Goal: Browse casually

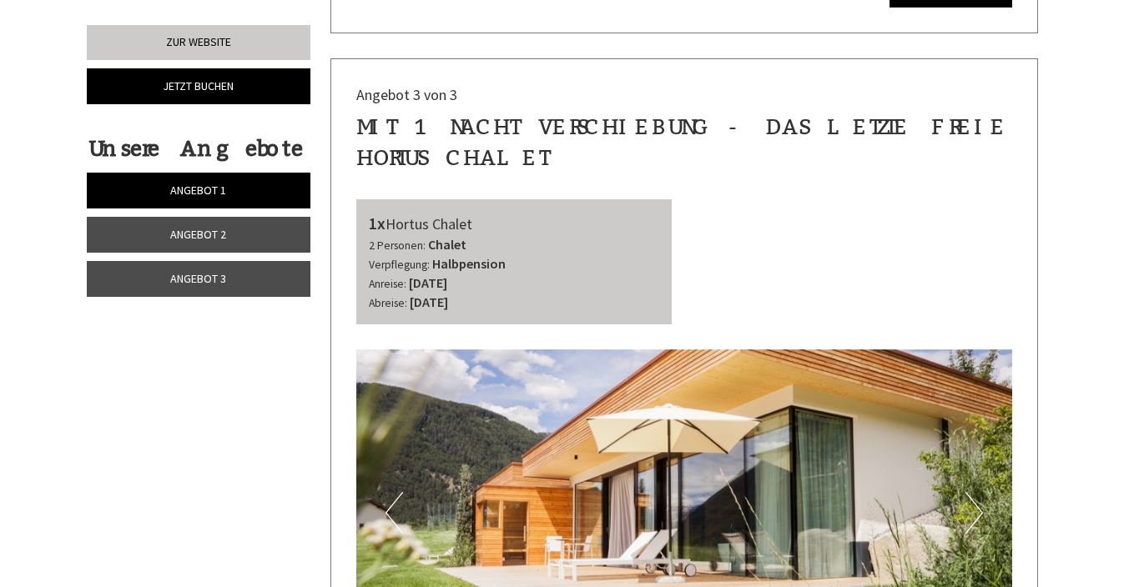
scroll to position [3249, 0]
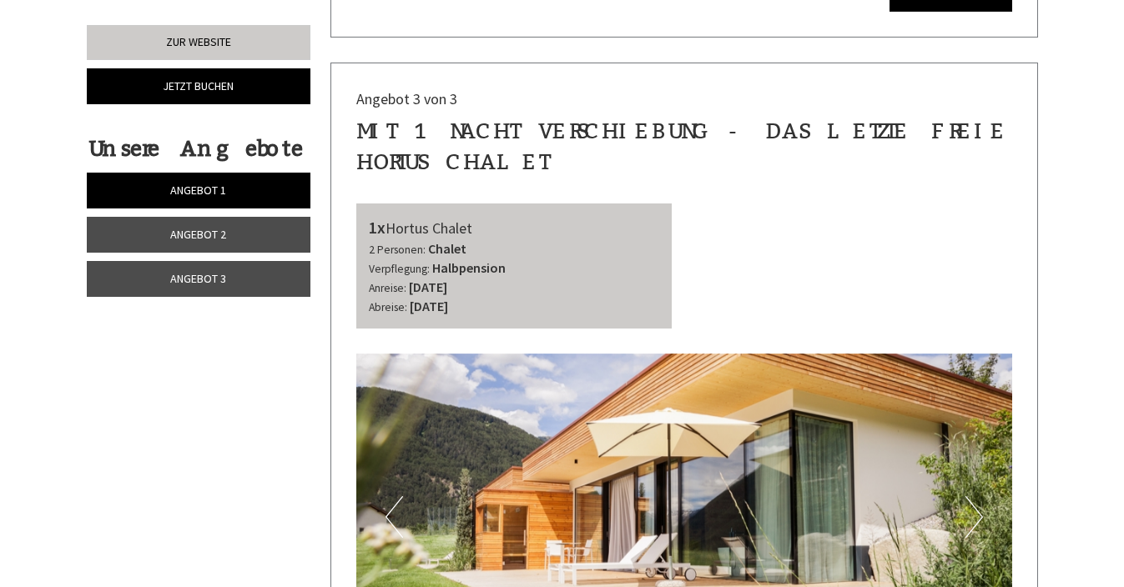
click at [979, 496] on button "Next" at bounding box center [974, 517] width 18 height 42
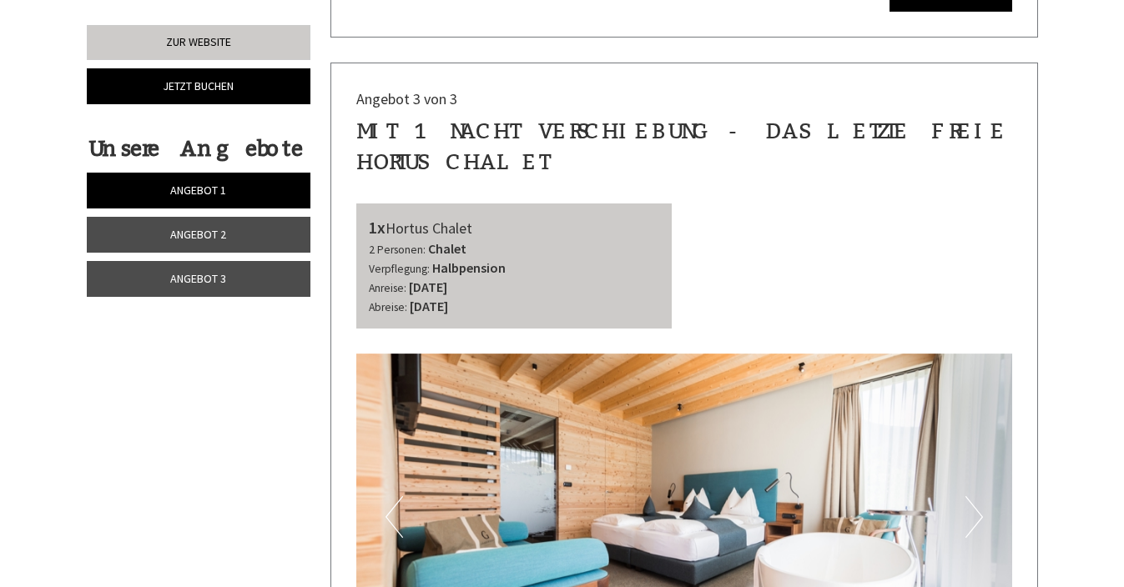
click at [979, 496] on button "Next" at bounding box center [974, 517] width 18 height 42
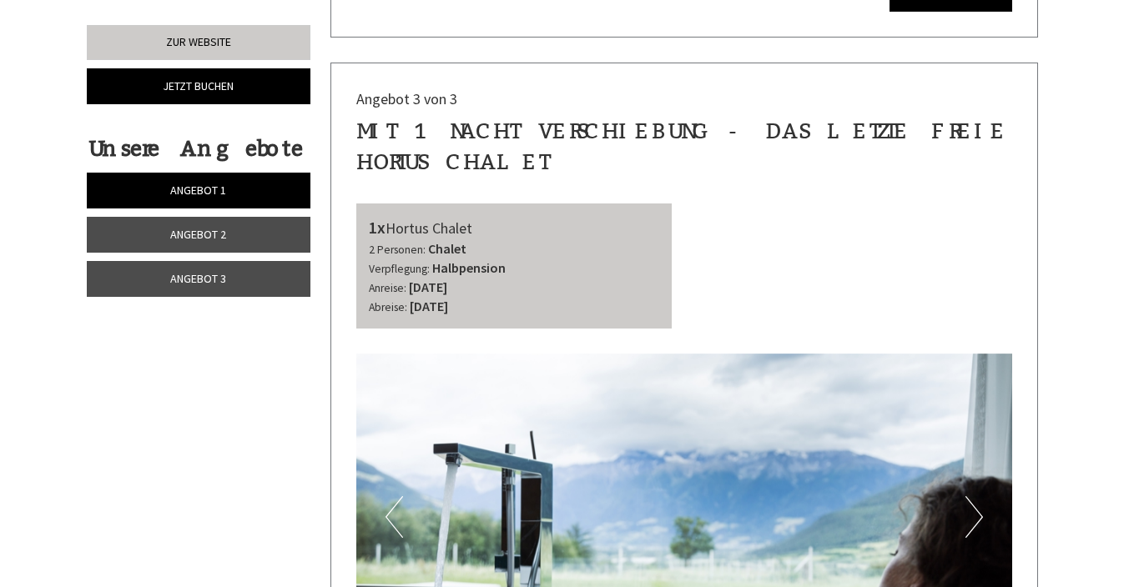
click at [979, 496] on button "Next" at bounding box center [974, 517] width 18 height 42
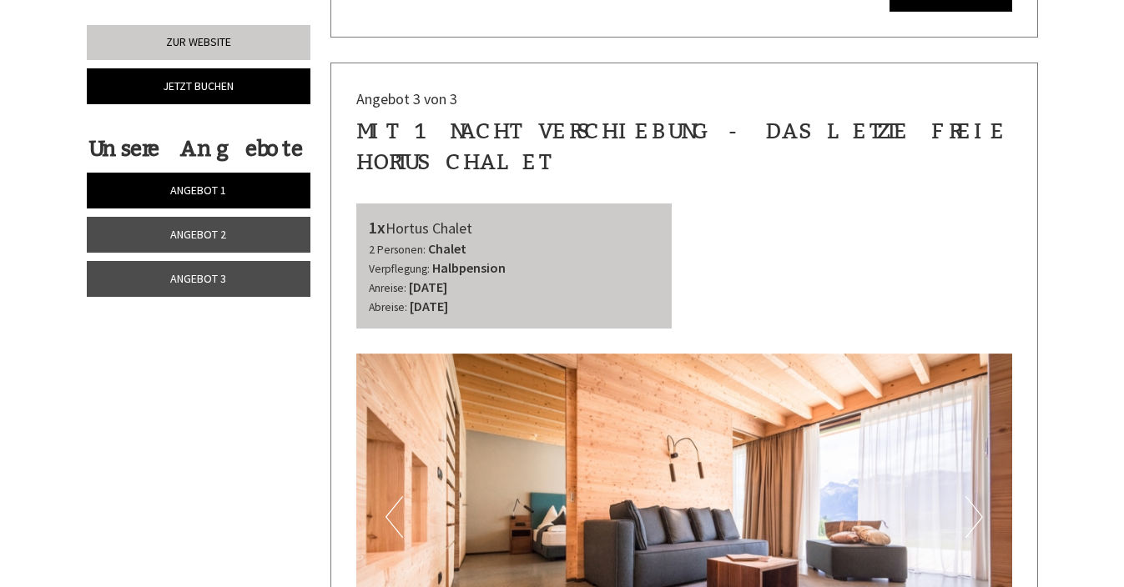
click at [979, 496] on button "Next" at bounding box center [974, 517] width 18 height 42
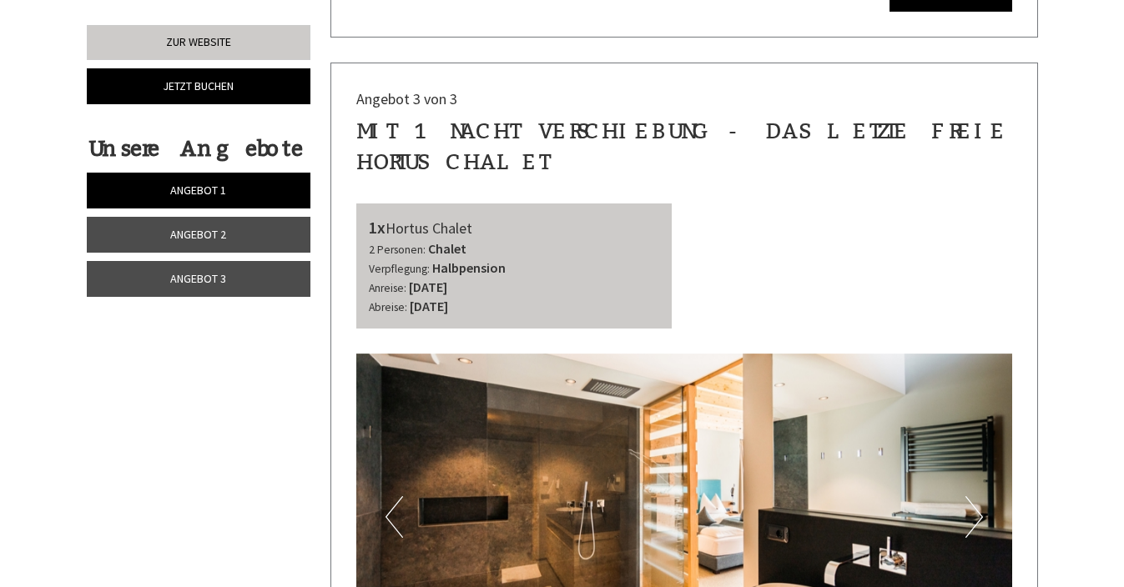
click at [979, 496] on button "Next" at bounding box center [974, 517] width 18 height 42
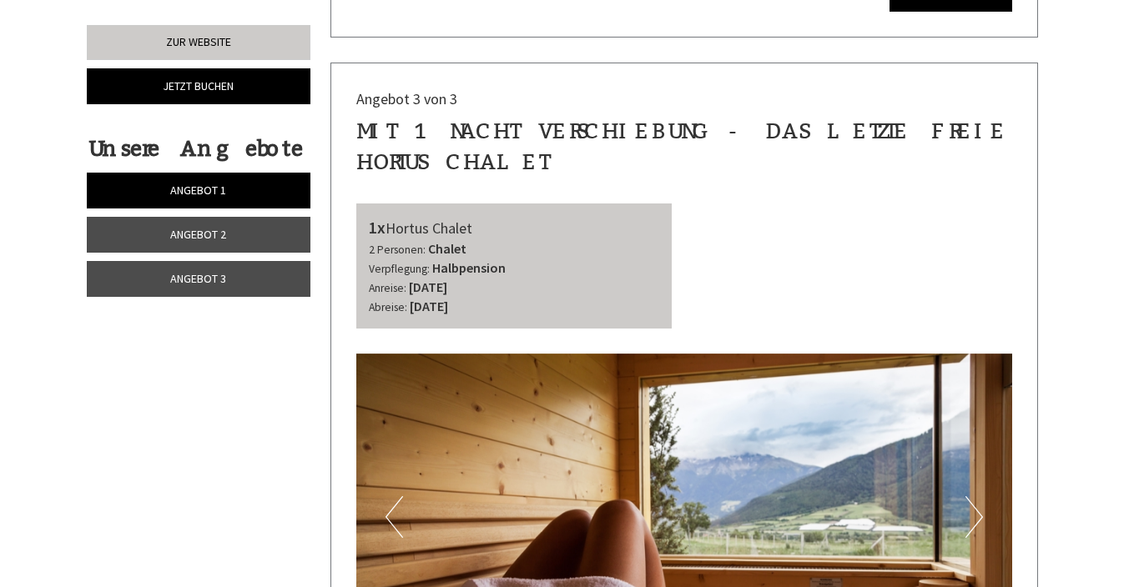
click at [979, 496] on button "Next" at bounding box center [974, 517] width 18 height 42
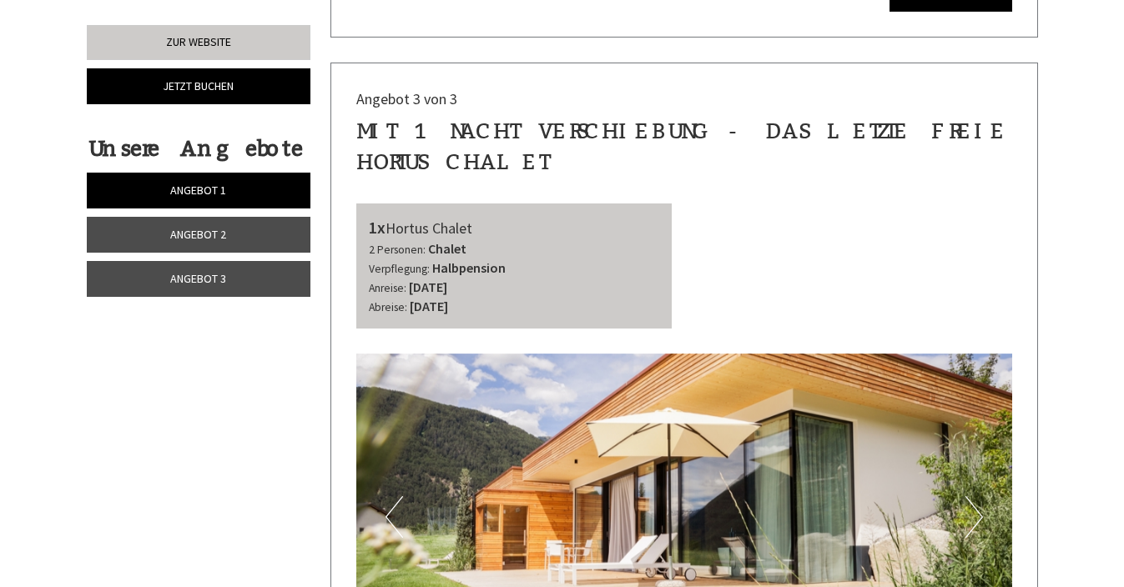
click at [979, 496] on button "Next" at bounding box center [974, 517] width 18 height 42
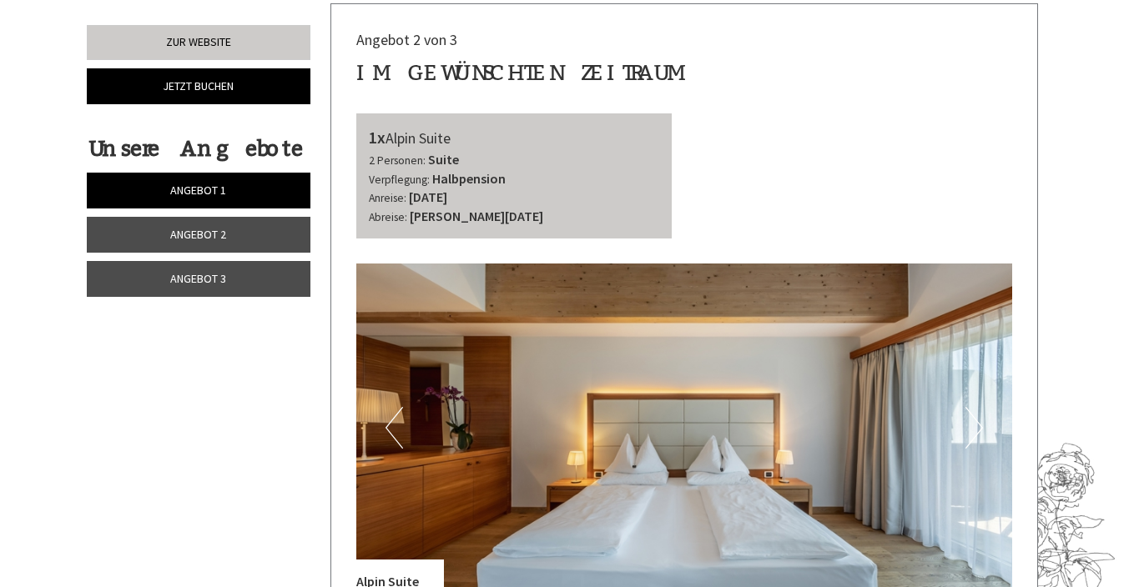
scroll to position [2033, 0]
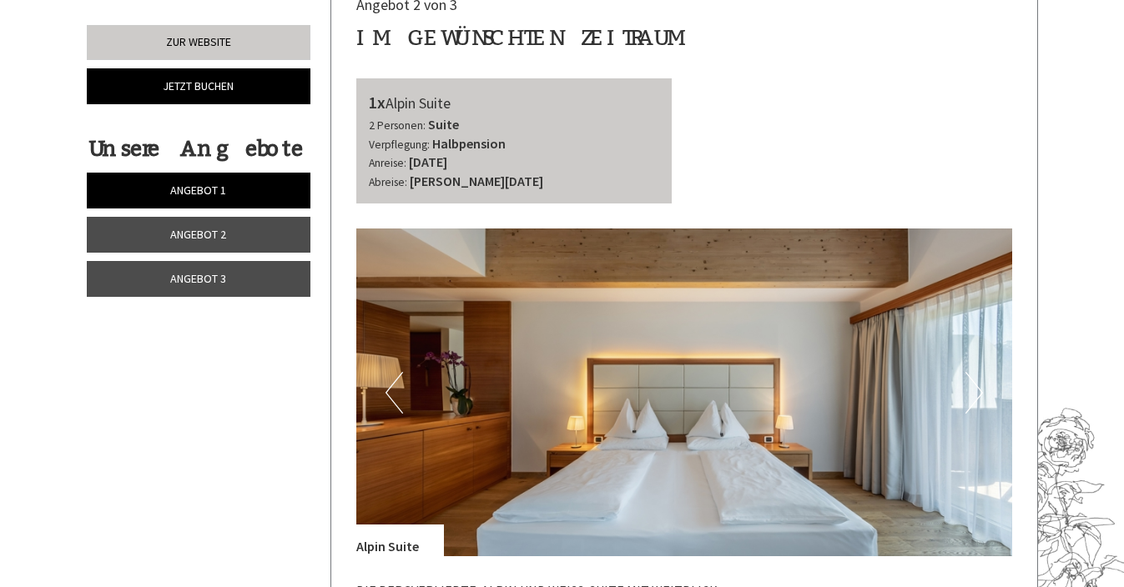
click at [979, 372] on button "Next" at bounding box center [974, 393] width 18 height 42
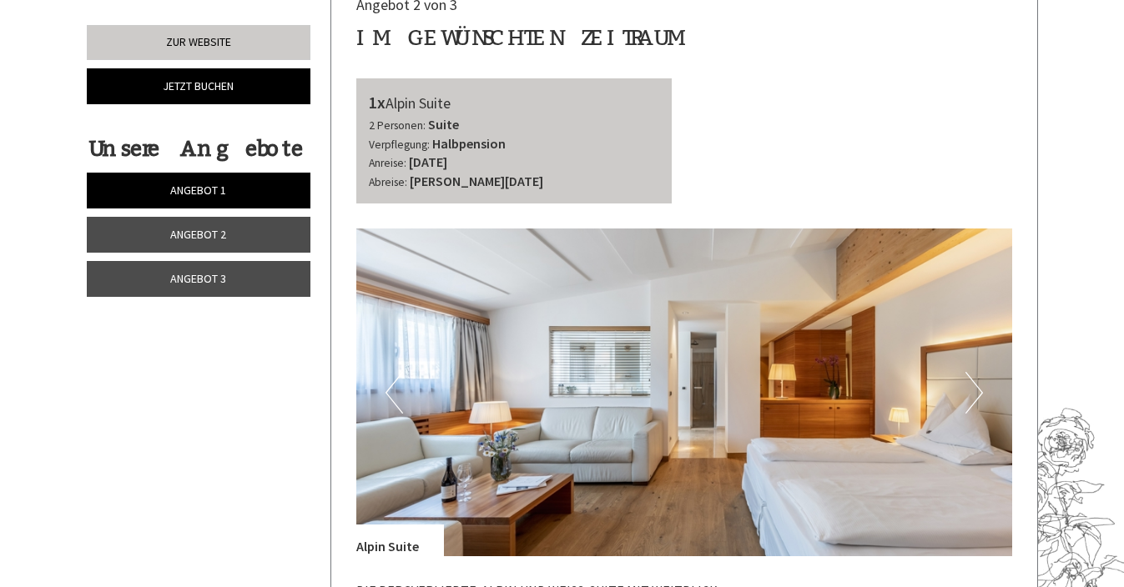
click at [979, 372] on button "Next" at bounding box center [974, 393] width 18 height 42
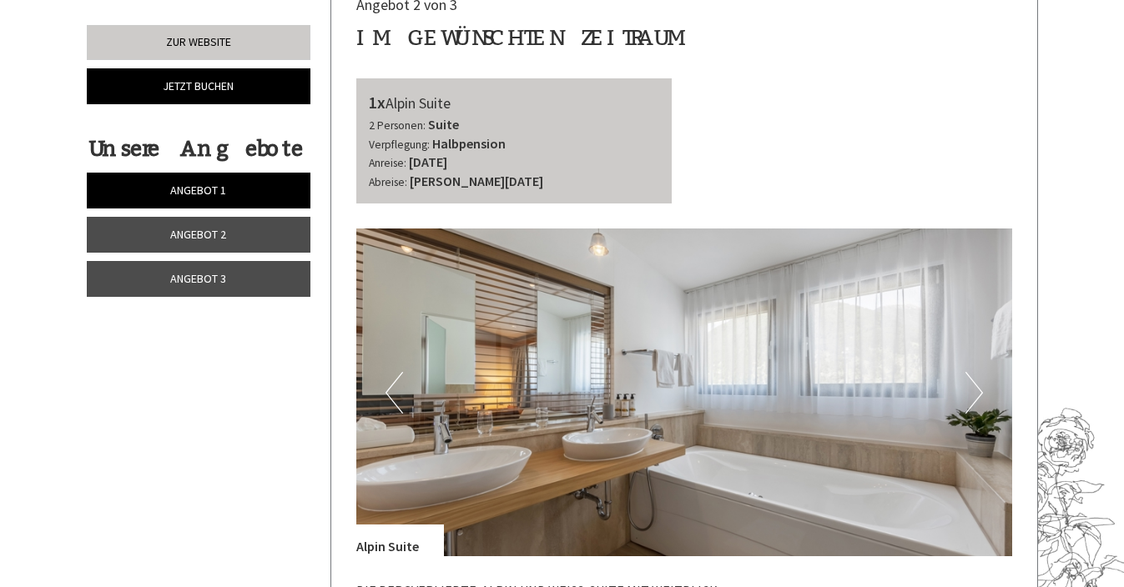
click at [979, 372] on button "Next" at bounding box center [974, 393] width 18 height 42
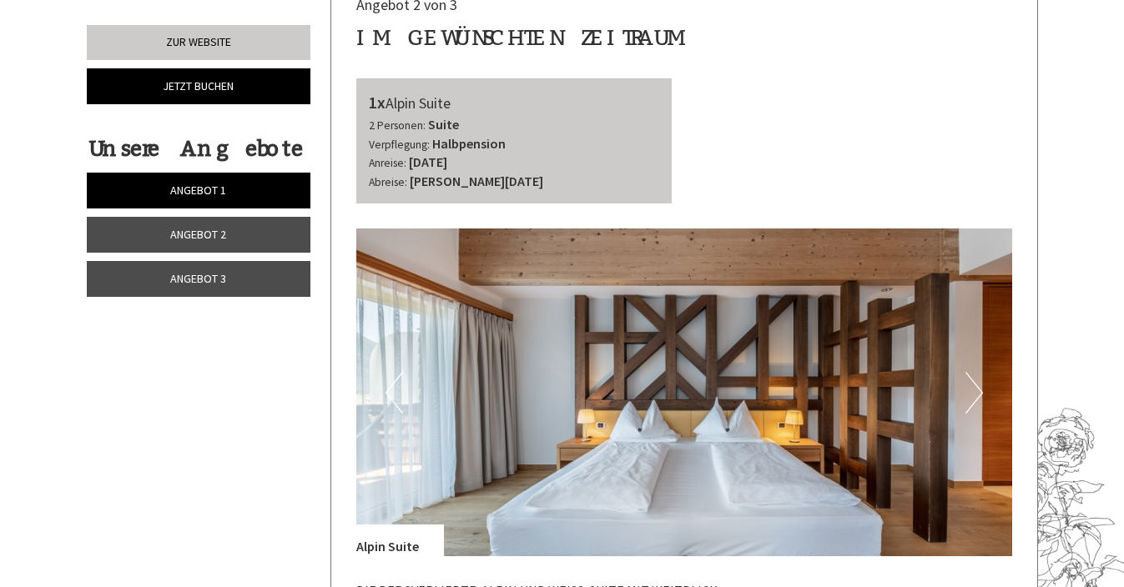
click at [979, 372] on button "Next" at bounding box center [974, 393] width 18 height 42
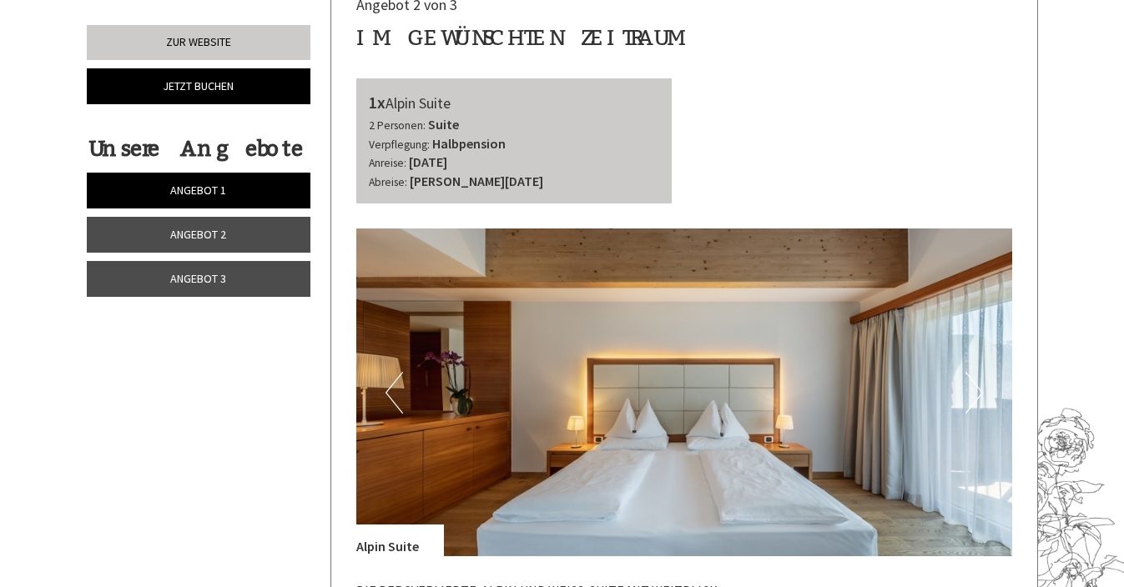
click at [979, 372] on button "Next" at bounding box center [974, 393] width 18 height 42
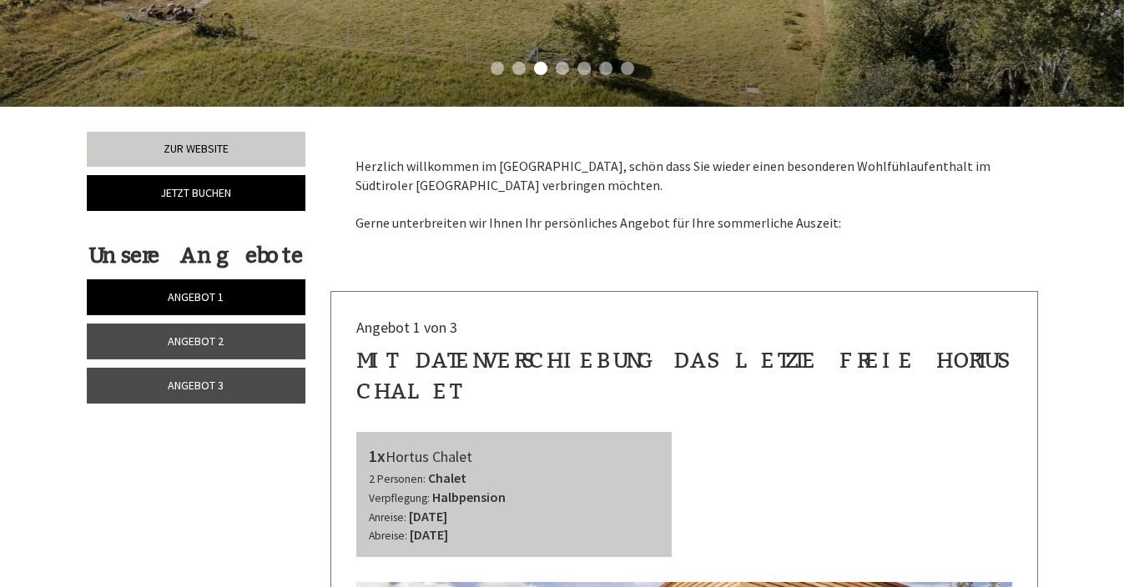
scroll to position [333, 0]
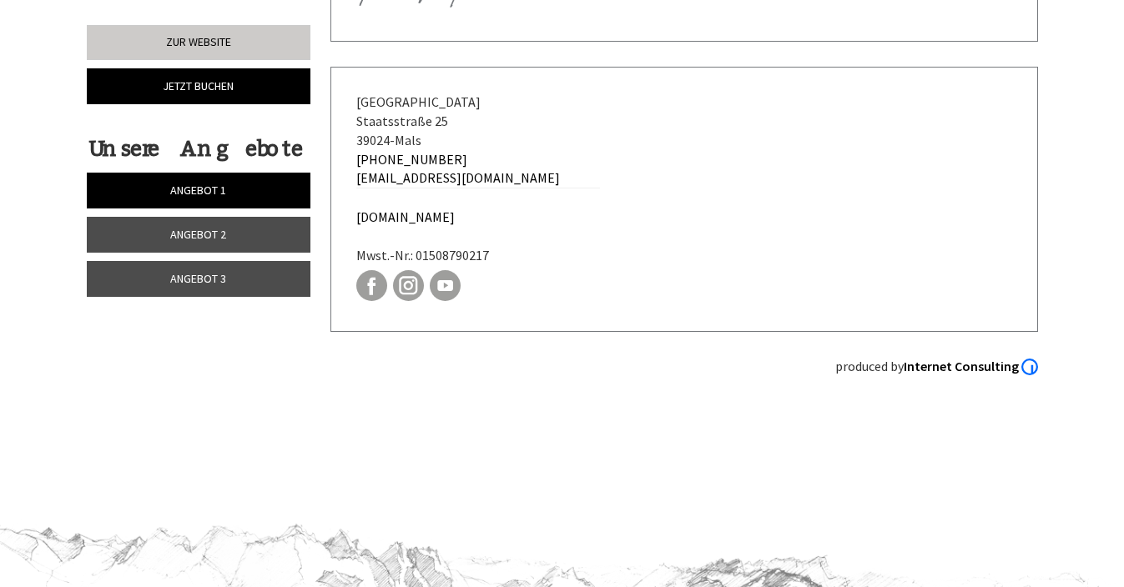
scroll to position [7029, 0]
